Goal: Task Accomplishment & Management: Manage account settings

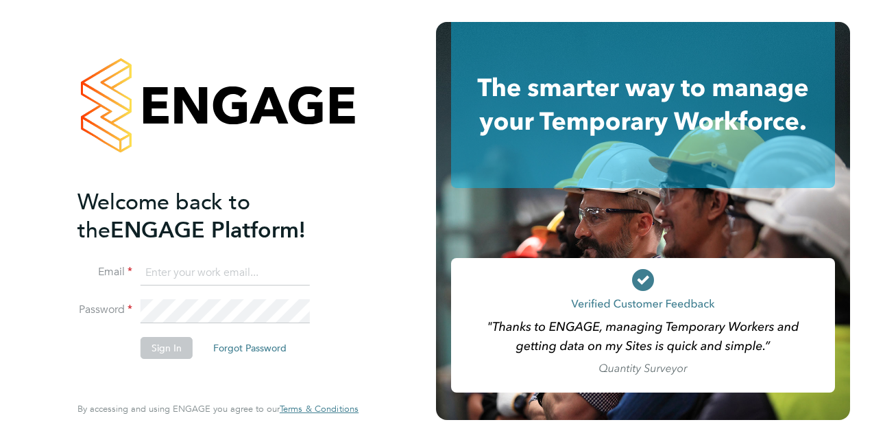
type input "[PERSON_NAME][EMAIL_ADDRESS][PERSON_NAME][DOMAIN_NAME]"
click at [291, 291] on li "Email andrew.thorne@justice.gov.uk" at bounding box center [210, 280] width 267 height 38
click at [171, 347] on button "Sign In" at bounding box center [167, 348] width 52 height 22
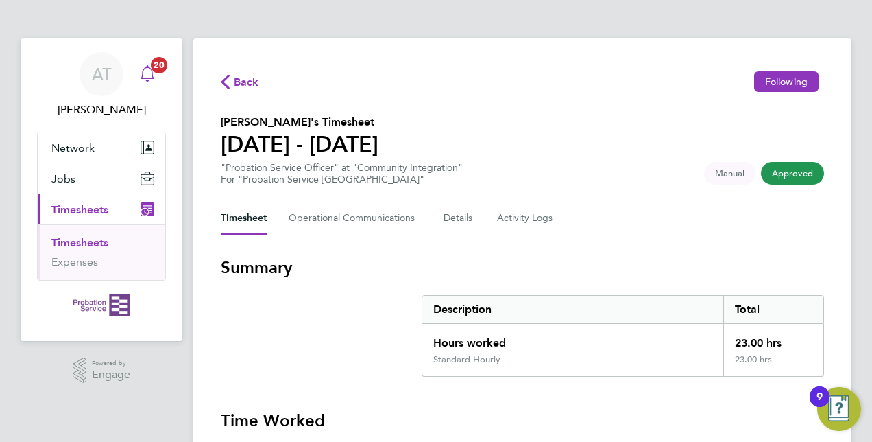
click at [142, 67] on icon "Main navigation" at bounding box center [147, 73] width 16 height 16
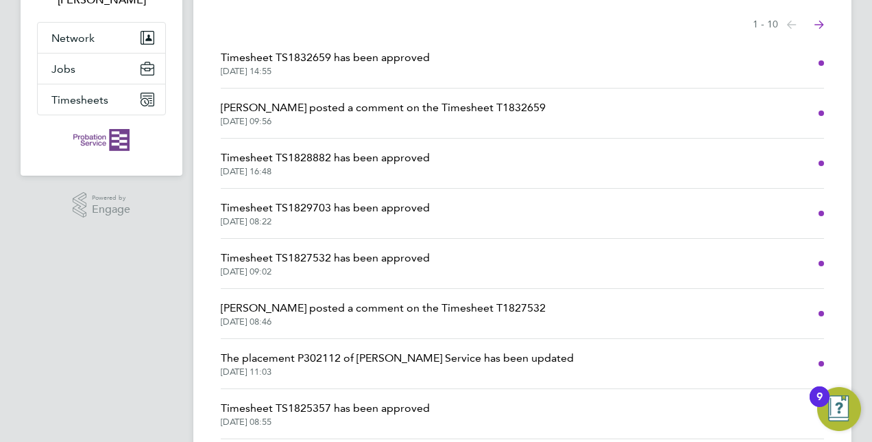
scroll to position [137, 0]
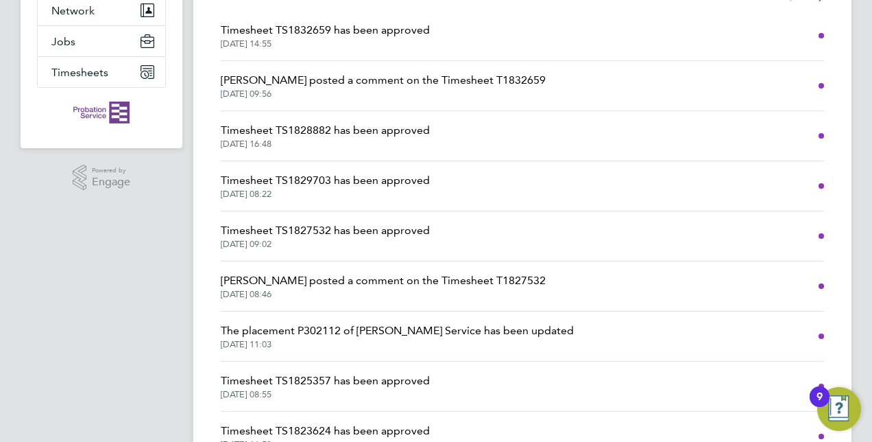
click at [337, 125] on span "Timesheet TS1828882 has been approved" at bounding box center [325, 130] width 209 height 16
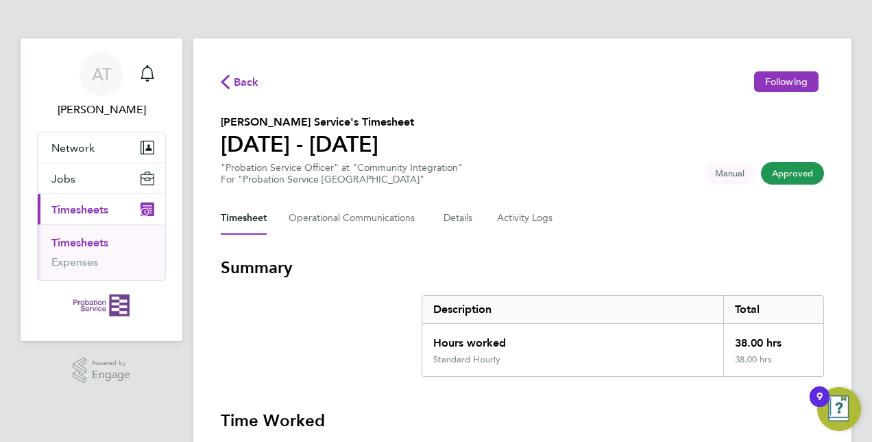
click at [99, 206] on span "Timesheets" at bounding box center [79, 209] width 57 height 13
click at [66, 181] on span "Jobs" at bounding box center [63, 178] width 24 height 13
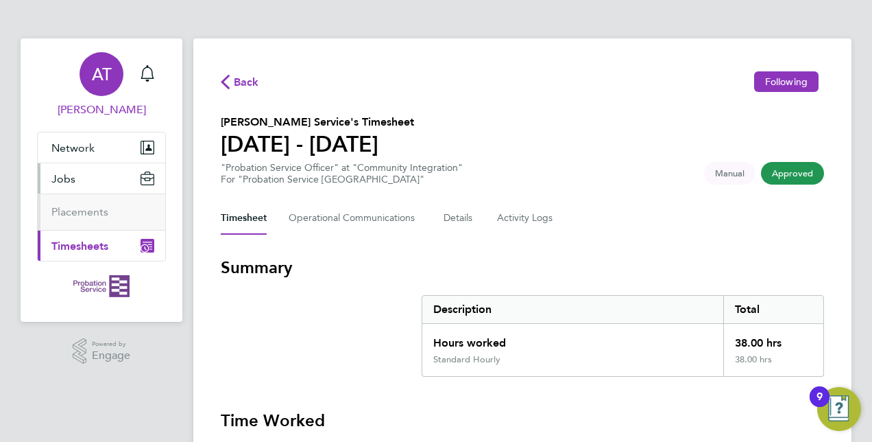
click at [104, 74] on span "AT" at bounding box center [102, 74] width 20 height 18
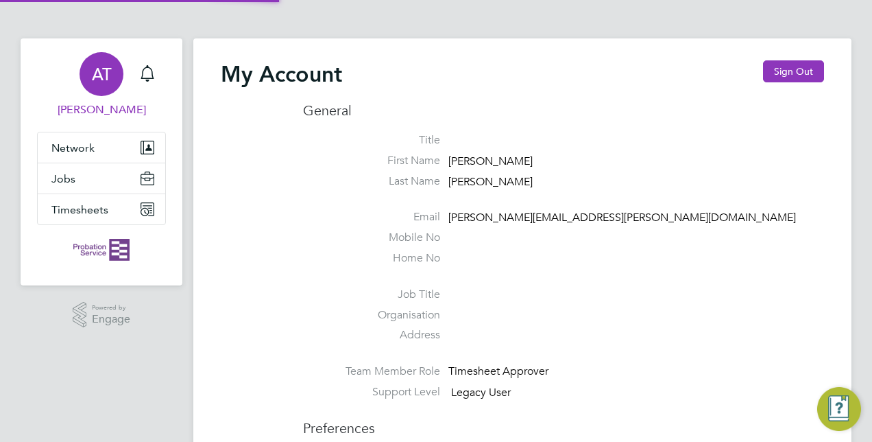
type input "[PERSON_NAME][EMAIL_ADDRESS][PERSON_NAME][DOMAIN_NAME]"
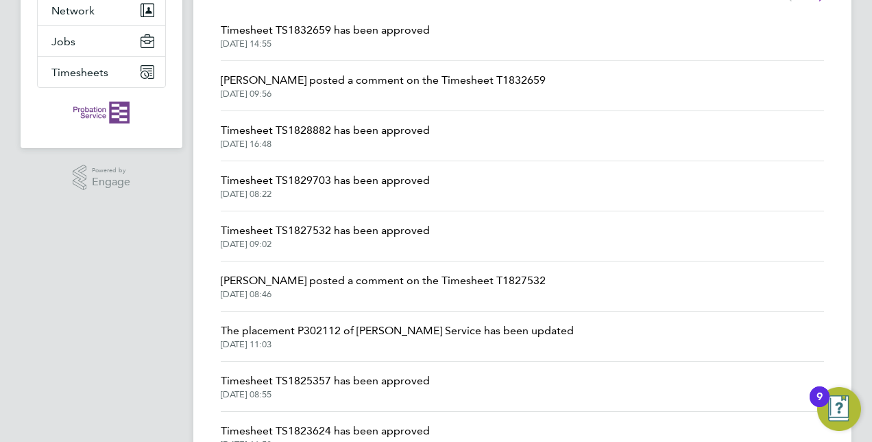
scroll to position [254, 0]
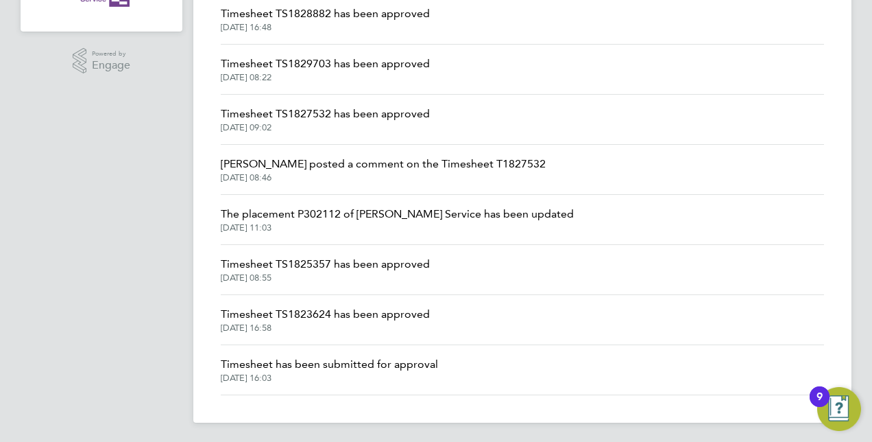
click at [334, 361] on span "Timesheet has been submitted for approval" at bounding box center [329, 364] width 217 height 16
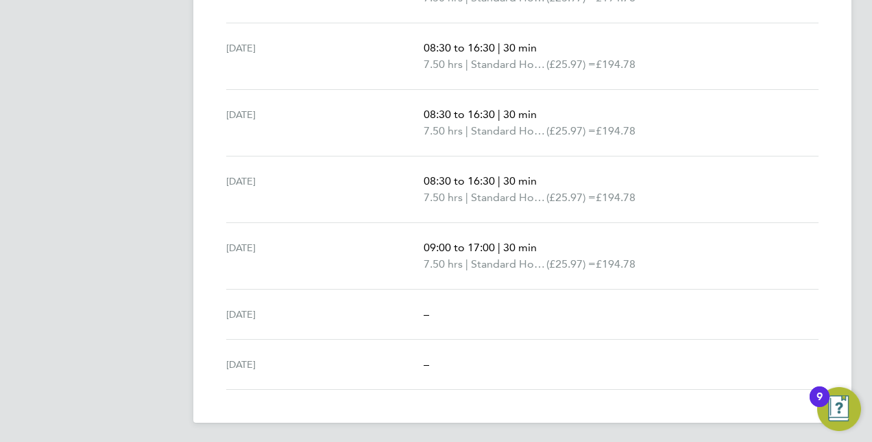
scroll to position [230, 0]
